Goal: Task Accomplishment & Management: Manage account settings

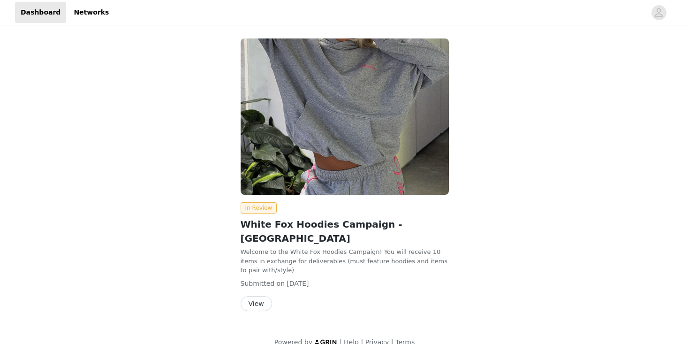
click at [252, 296] on button "View" at bounding box center [255, 303] width 31 height 15
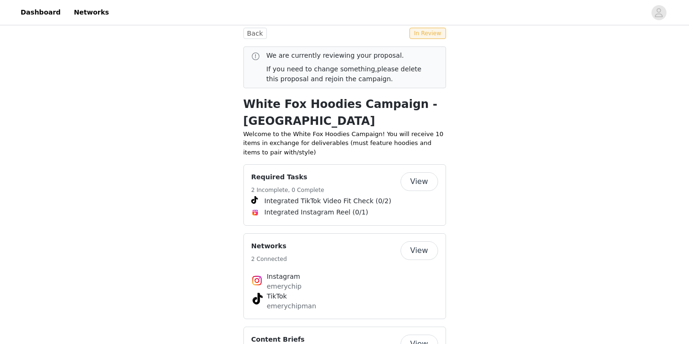
scroll to position [413, 0]
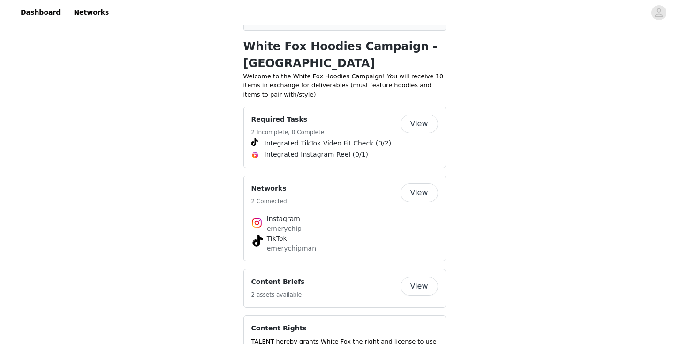
click at [422, 277] on button "View" at bounding box center [419, 286] width 38 height 19
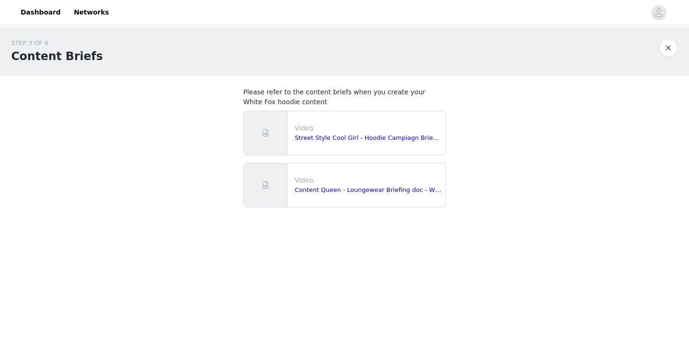
click at [667, 46] on button "button" at bounding box center [668, 47] width 19 height 19
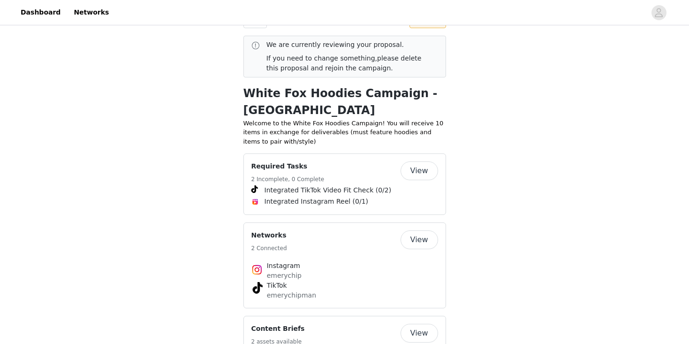
scroll to position [366, 0]
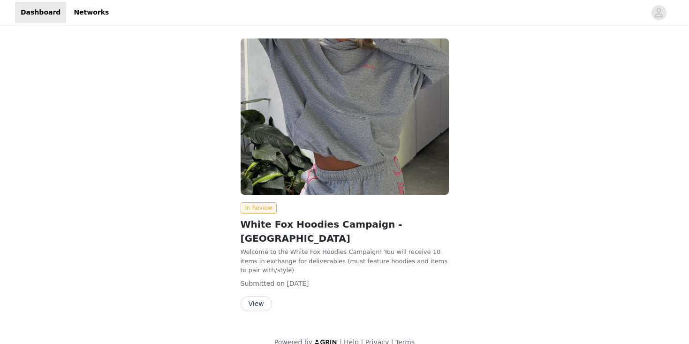
click at [351, 136] on img at bounding box center [344, 116] width 208 height 156
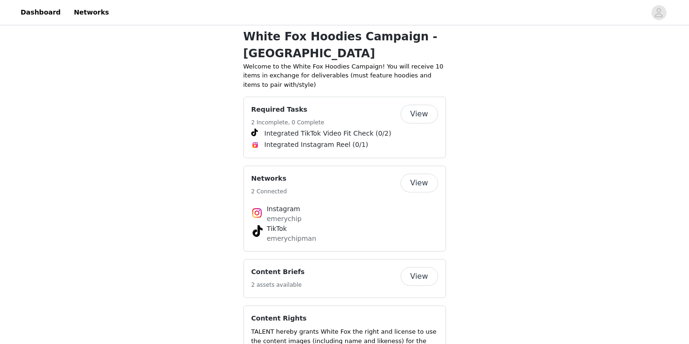
scroll to position [302, 0]
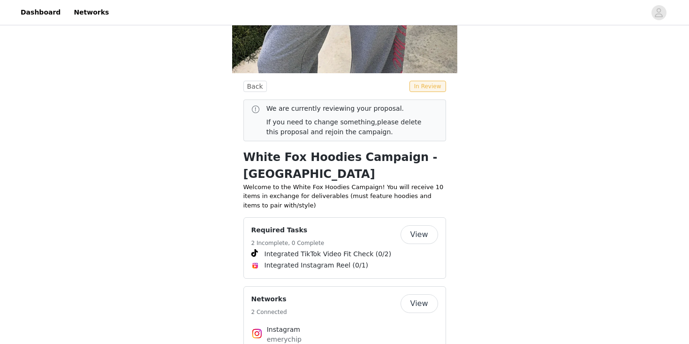
click at [415, 225] on button "View" at bounding box center [419, 234] width 38 height 19
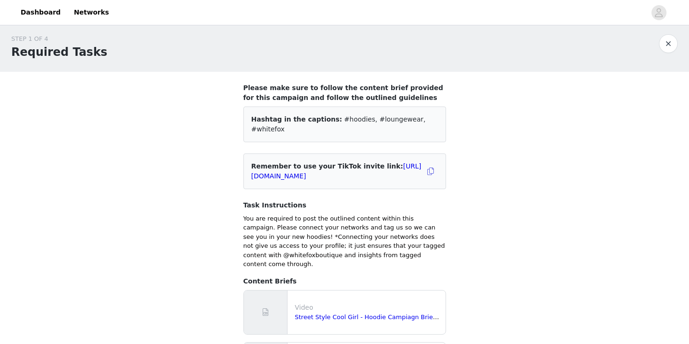
scroll to position [2, 0]
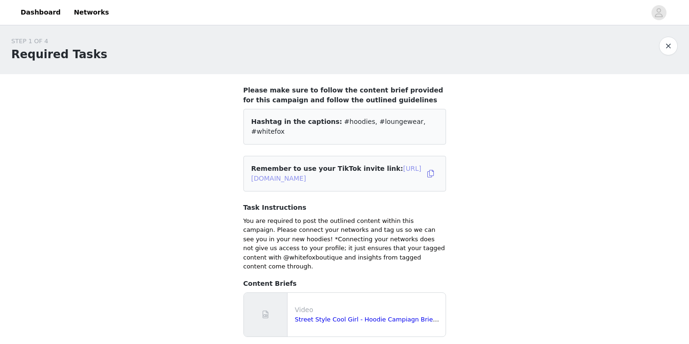
click at [359, 168] on link "[URL][DOMAIN_NAME]" at bounding box center [336, 173] width 170 height 17
click at [660, 42] on button "button" at bounding box center [668, 46] width 19 height 19
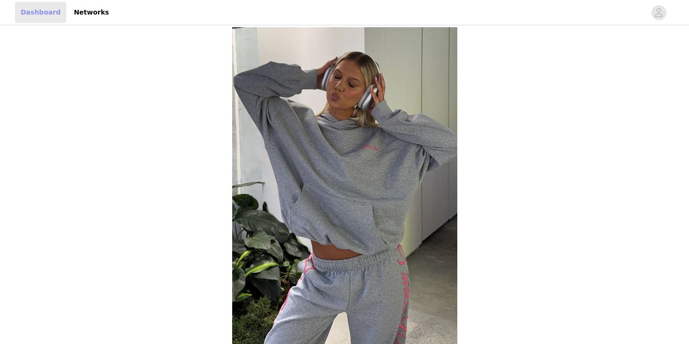
click at [45, 14] on link "Dashboard" at bounding box center [40, 12] width 51 height 21
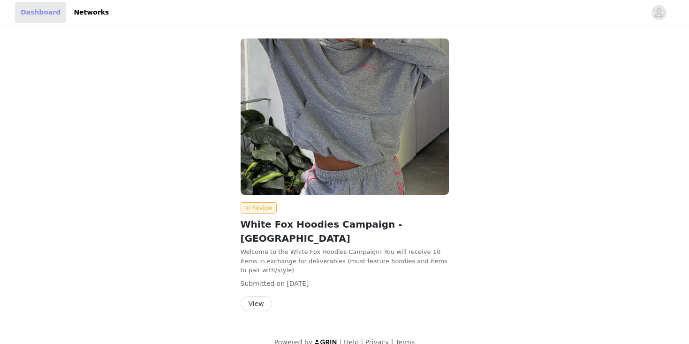
click at [45, 14] on link "Dashboard" at bounding box center [40, 12] width 51 height 21
click at [271, 72] on img at bounding box center [344, 116] width 208 height 156
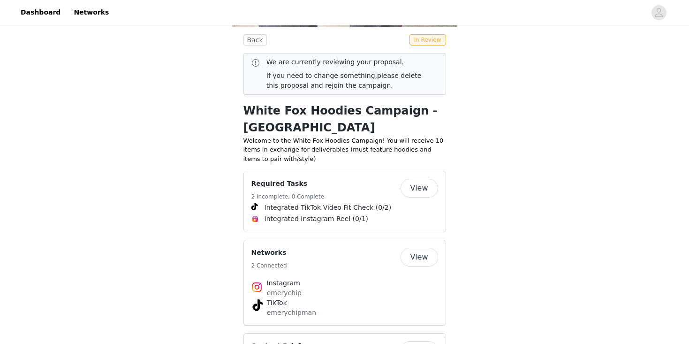
scroll to position [348, 0]
